Goal: Task Accomplishment & Management: Use online tool/utility

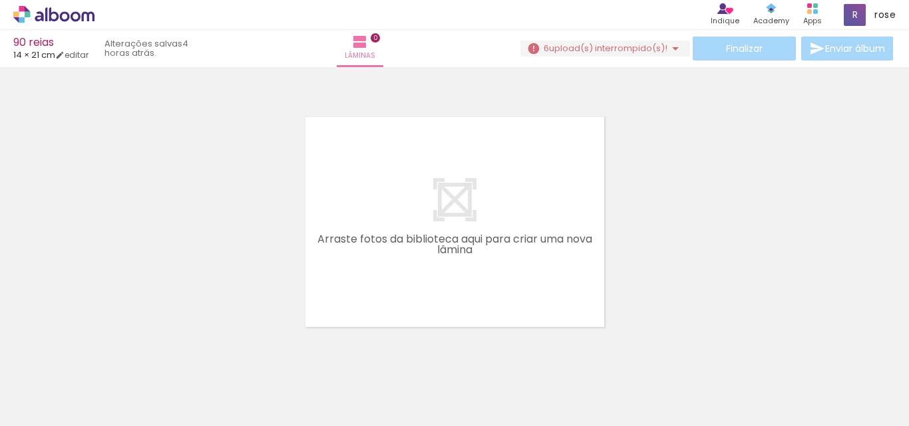
scroll to position [0, 2259]
click at [586, 381] on div at bounding box center [556, 381] width 60 height 45
click at [532, 355] on iron-icon at bounding box center [527, 355] width 14 height 14
click at [607, 353] on iron-icon at bounding box center [602, 355] width 14 height 14
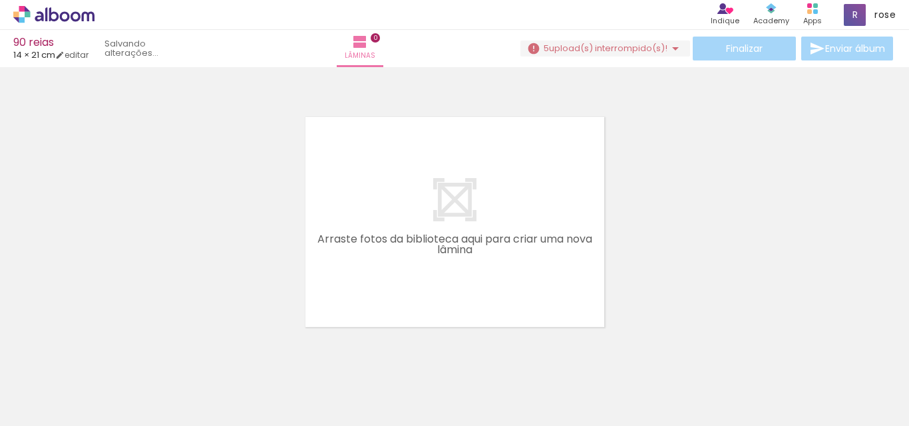
scroll to position [0, 2110]
click at [681, 366] on div at bounding box center [706, 381] width 66 height 49
click at [677, 359] on iron-icon at bounding box center [676, 355] width 14 height 14
click at [756, 353] on iron-icon at bounding box center [751, 355] width 14 height 14
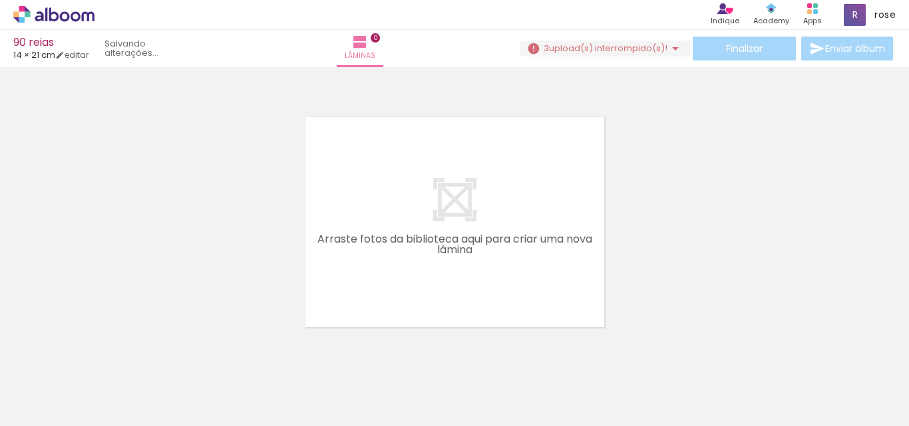
scroll to position [0, 1961]
click at [828, 355] on iron-icon at bounding box center [825, 355] width 14 height 14
click at [162, 357] on iron-icon at bounding box center [155, 355] width 14 height 14
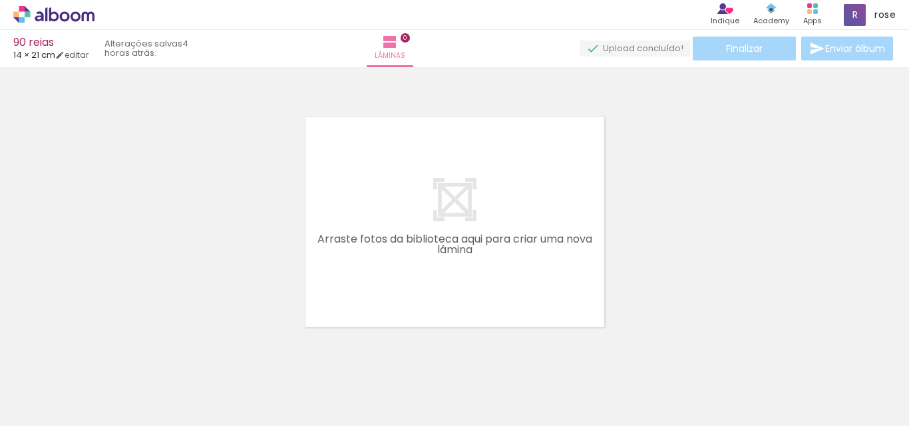
click at [729, 52] on div "Finalizar Enviar álbum" at bounding box center [737, 49] width 316 height 24
click at [630, 49] on quentale-upload-monitor at bounding box center [634, 49] width 110 height 17
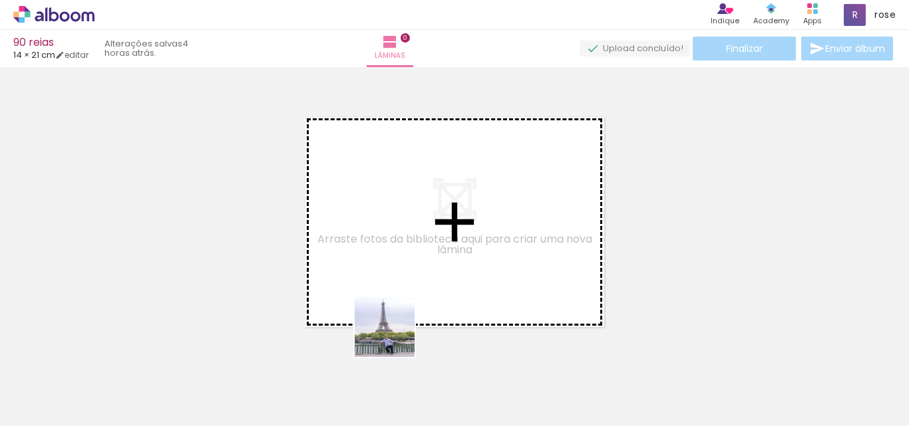
drag, startPoint x: 359, startPoint y: 396, endPoint x: 407, endPoint y: 262, distance: 142.7
click at [407, 262] on quentale-workspace at bounding box center [454, 213] width 909 height 426
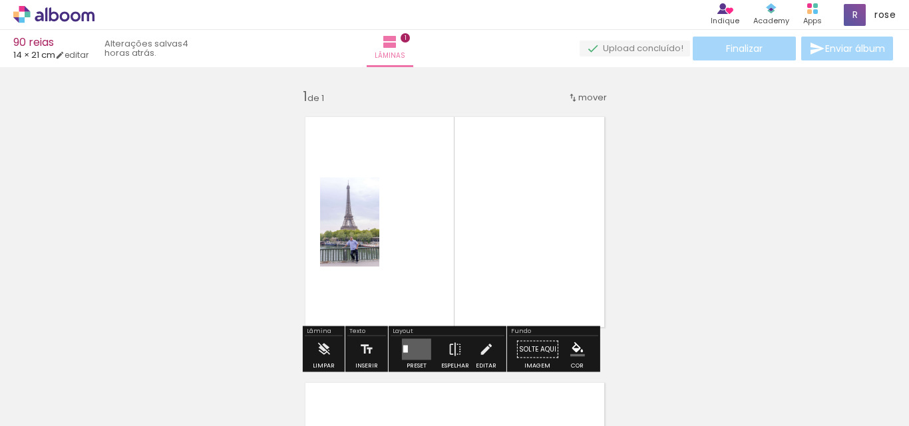
scroll to position [17, 0]
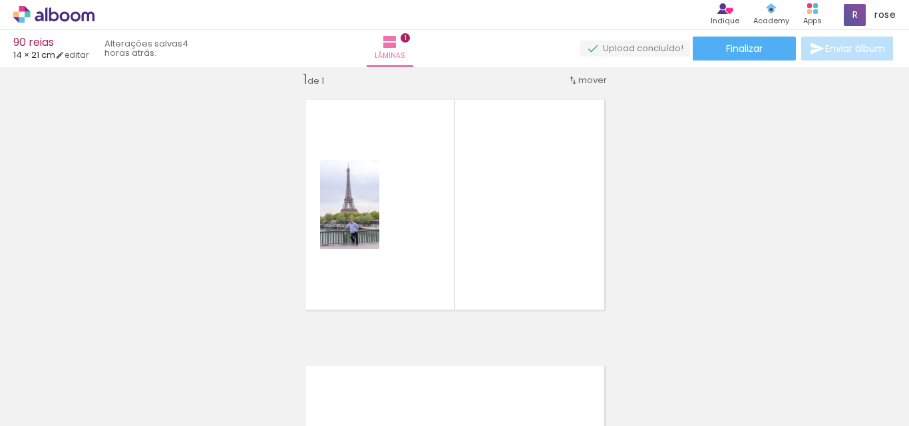
click at [846, 48] on span "Enviar álbum" at bounding box center [855, 48] width 60 height 9
click at [184, 43] on quentale-status "4 horas atrás." at bounding box center [147, 48] width 105 height 29
click at [398, 47] on iron-icon at bounding box center [390, 42] width 16 height 16
click at [405, 56] on span "Lâminas" at bounding box center [390, 56] width 31 height 12
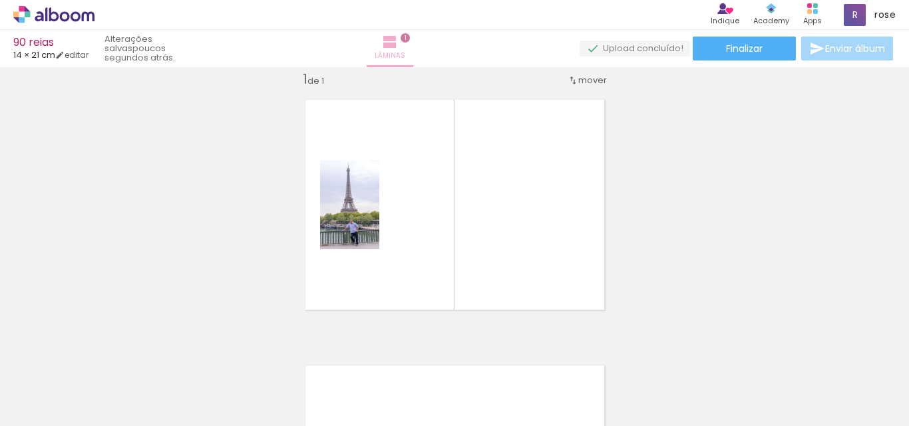
click at [405, 56] on span "Lâminas" at bounding box center [390, 56] width 31 height 12
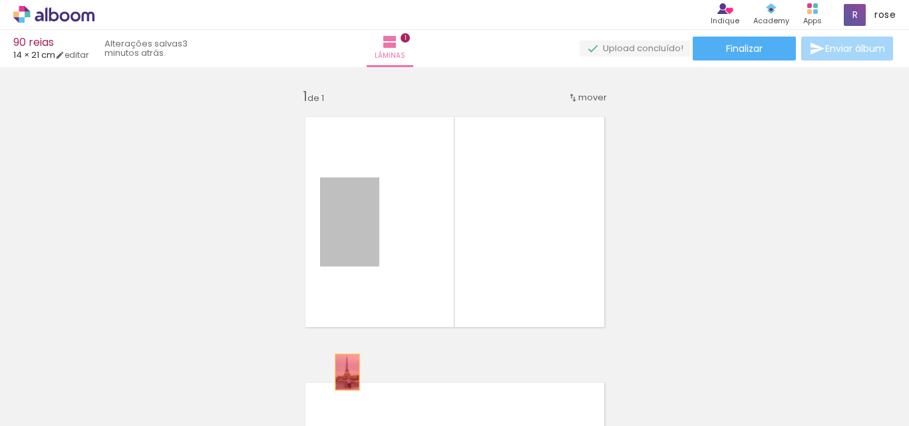
drag, startPoint x: 351, startPoint y: 242, endPoint x: 342, endPoint y: 373, distance: 130.7
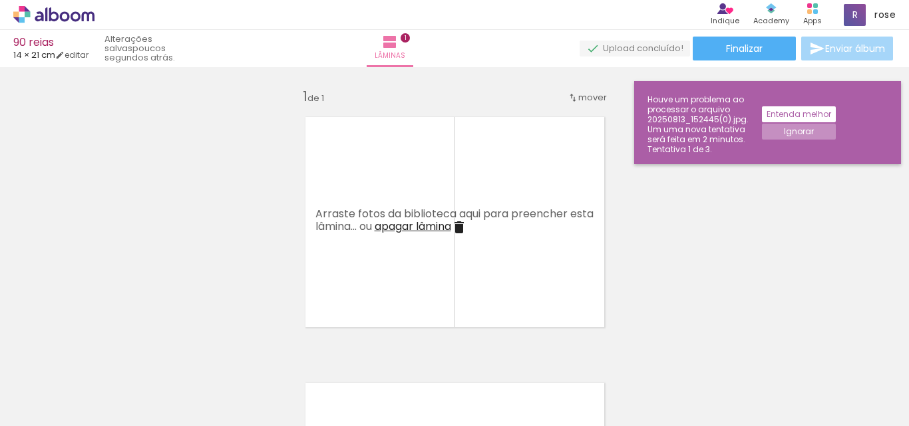
scroll to position [0, 2259]
click at [109, 380] on iron-horizontal-list at bounding box center [95, 384] width 27 height 83
click at [109, 379] on iron-horizontal-list at bounding box center [95, 384] width 27 height 83
click at [629, 47] on quentale-upload-monitor at bounding box center [634, 49] width 110 height 17
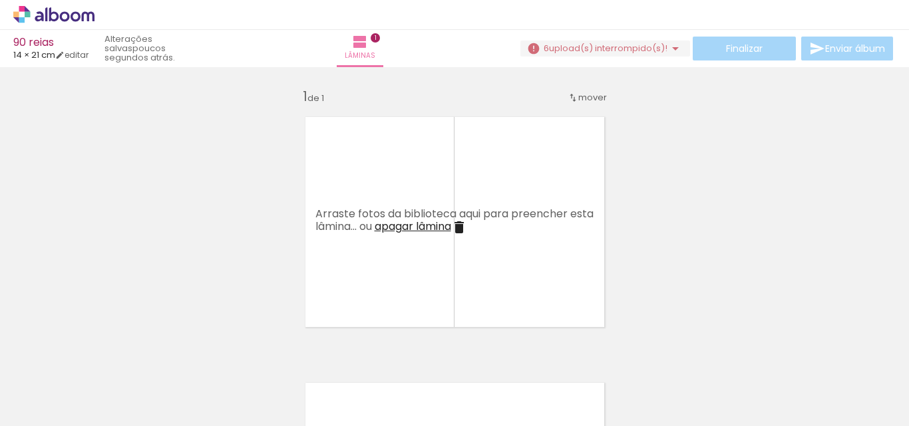
scroll to position [0, 2259]
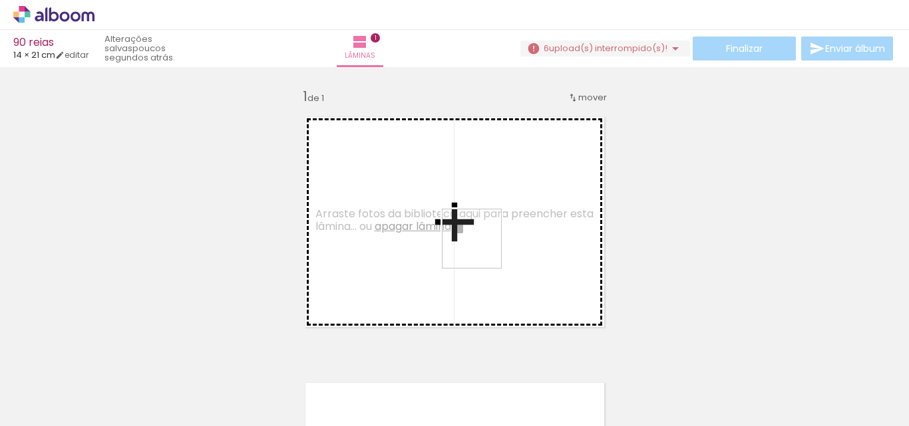
drag, startPoint x: 636, startPoint y: 401, endPoint x: 482, endPoint y: 247, distance: 217.8
click at [482, 247] on quentale-workspace at bounding box center [454, 213] width 909 height 426
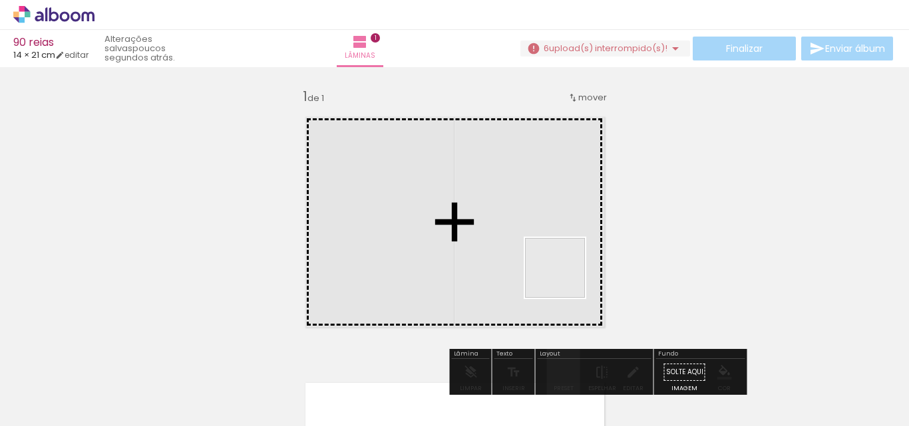
drag, startPoint x: 688, startPoint y: 403, endPoint x: 546, endPoint y: 254, distance: 205.6
click at [546, 254] on quentale-workspace at bounding box center [454, 213] width 909 height 426
drag, startPoint x: 778, startPoint y: 388, endPoint x: 398, endPoint y: 268, distance: 399.1
click at [400, 269] on quentale-workspace at bounding box center [454, 213] width 909 height 426
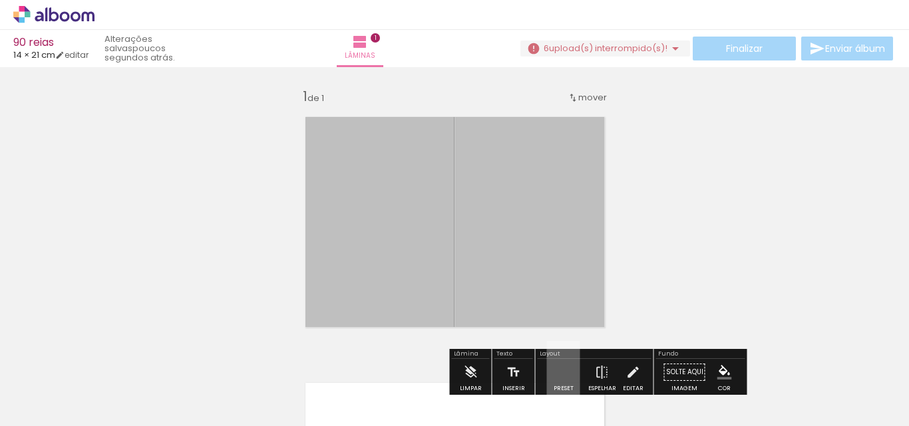
click at [382, 237] on div at bounding box center [454, 222] width 321 height 233
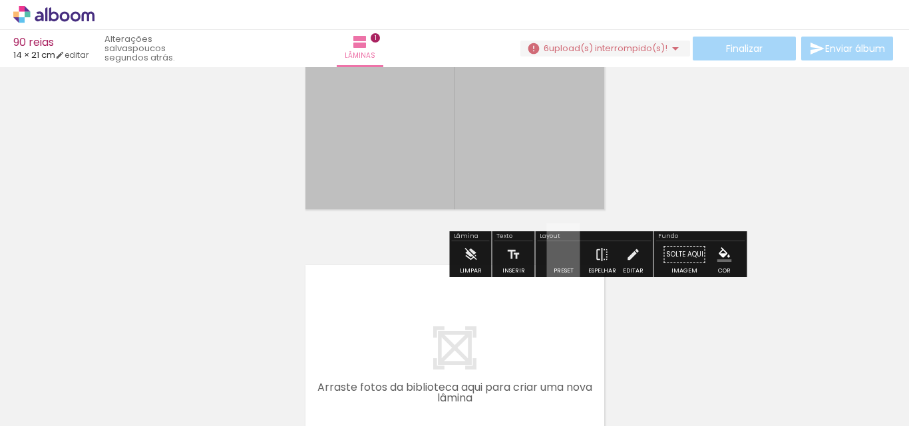
scroll to position [133, 0]
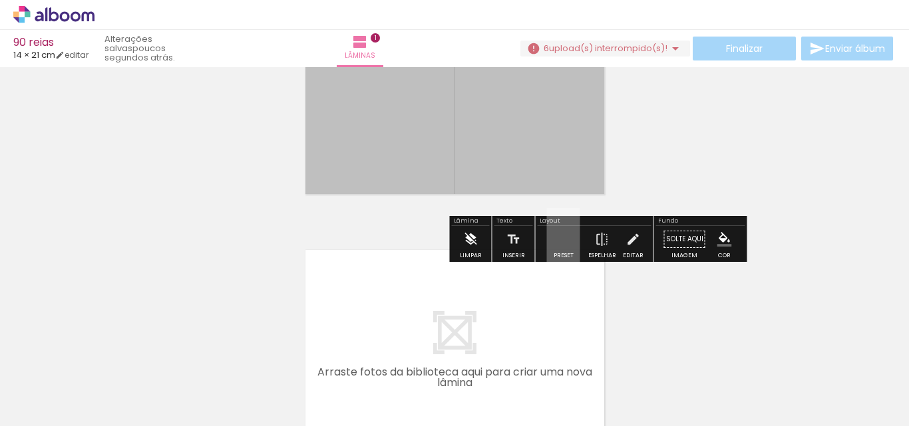
click at [470, 242] on iron-icon at bounding box center [470, 239] width 15 height 27
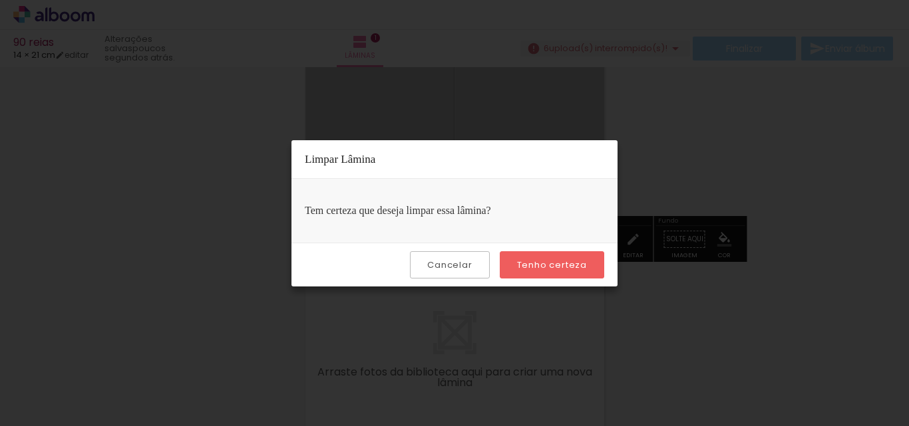
click at [0, 0] on slot "Tenho certeza" at bounding box center [0, 0] width 0 height 0
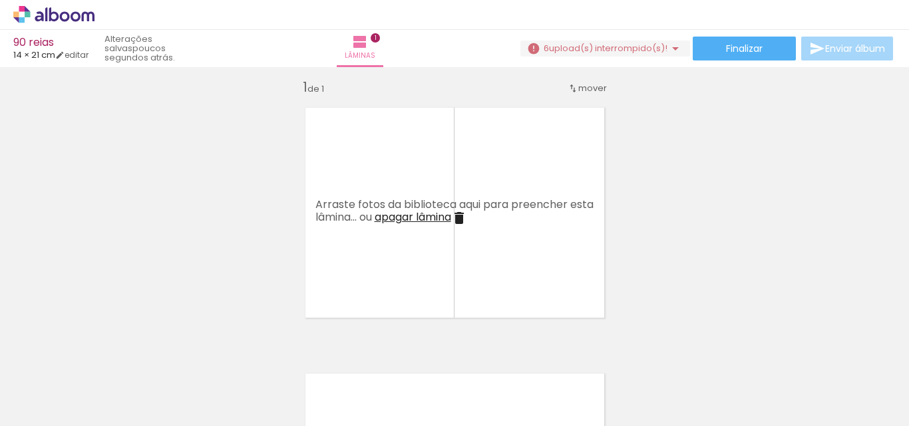
scroll to position [0, 0]
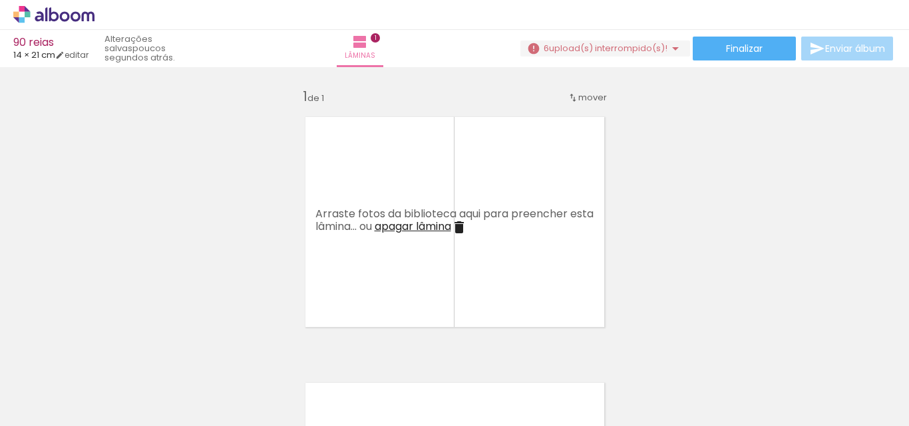
click at [467, 228] on iron-icon at bounding box center [459, 228] width 16 height 16
